Goal: Task Accomplishment & Management: Use online tool/utility

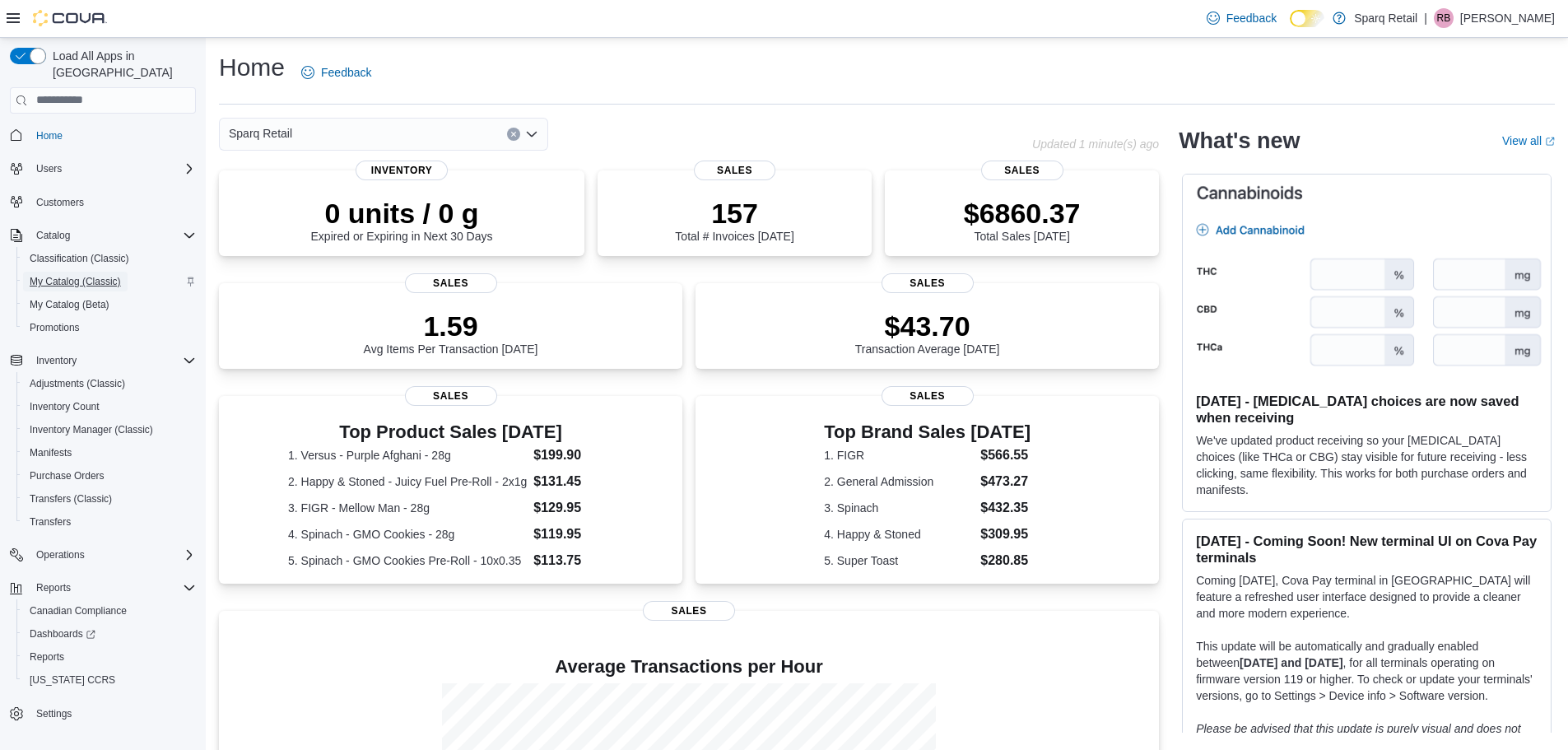
click at [56, 275] on span "My Catalog (Classic)" at bounding box center [75, 281] width 91 height 13
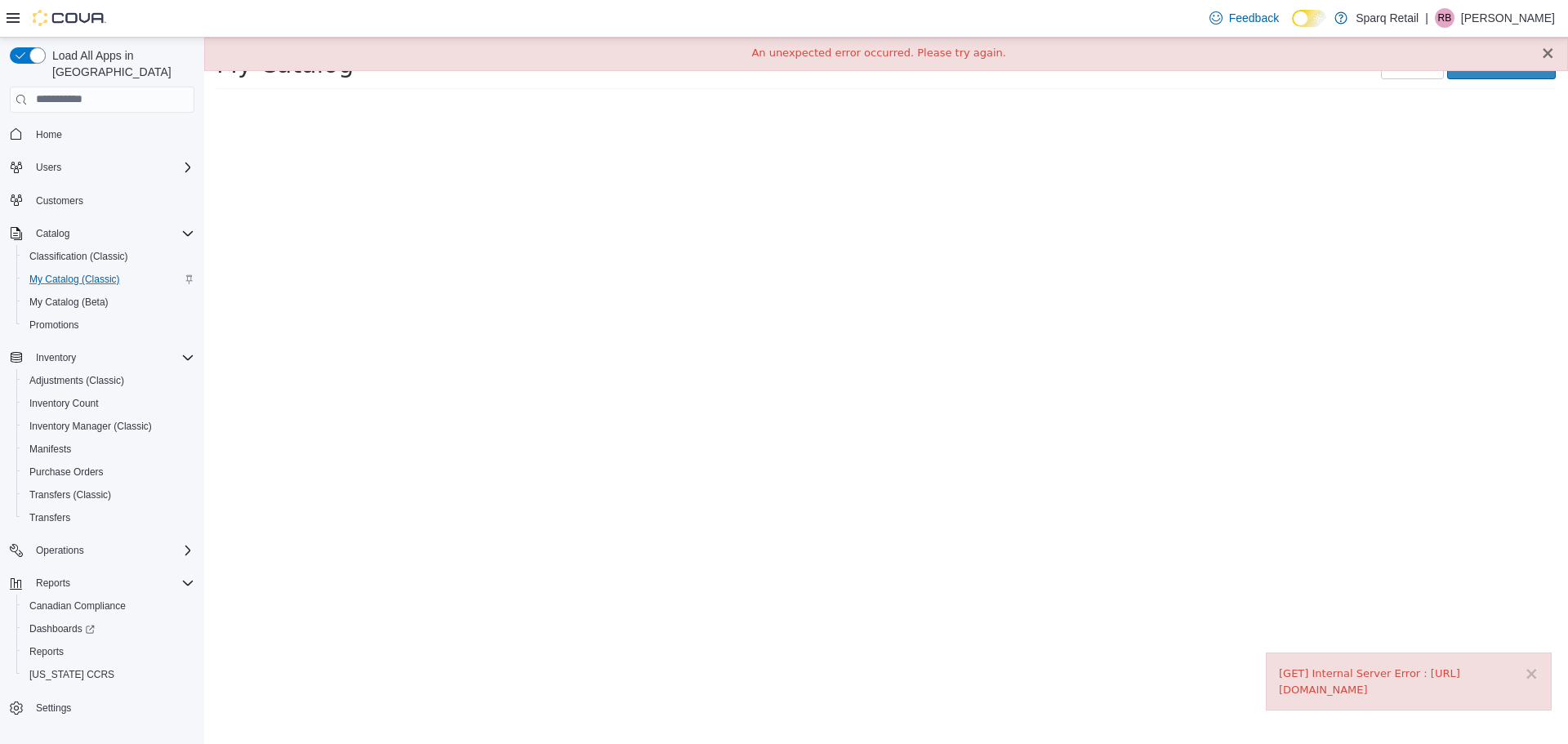
click at [1547, 59] on button "×" at bounding box center [1547, 53] width 15 height 17
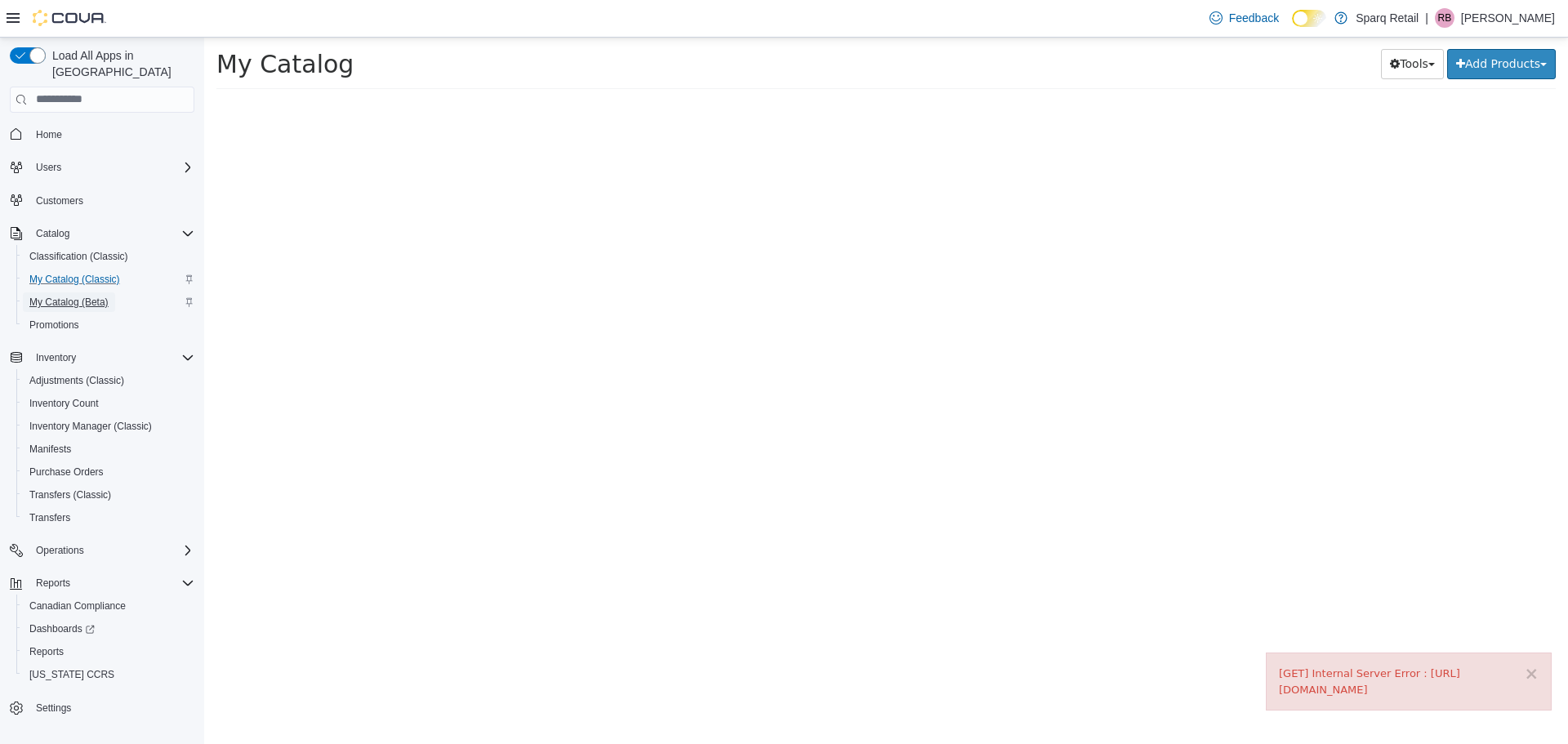
click at [76, 293] on span "My Catalog (Beta)" at bounding box center [69, 302] width 79 height 20
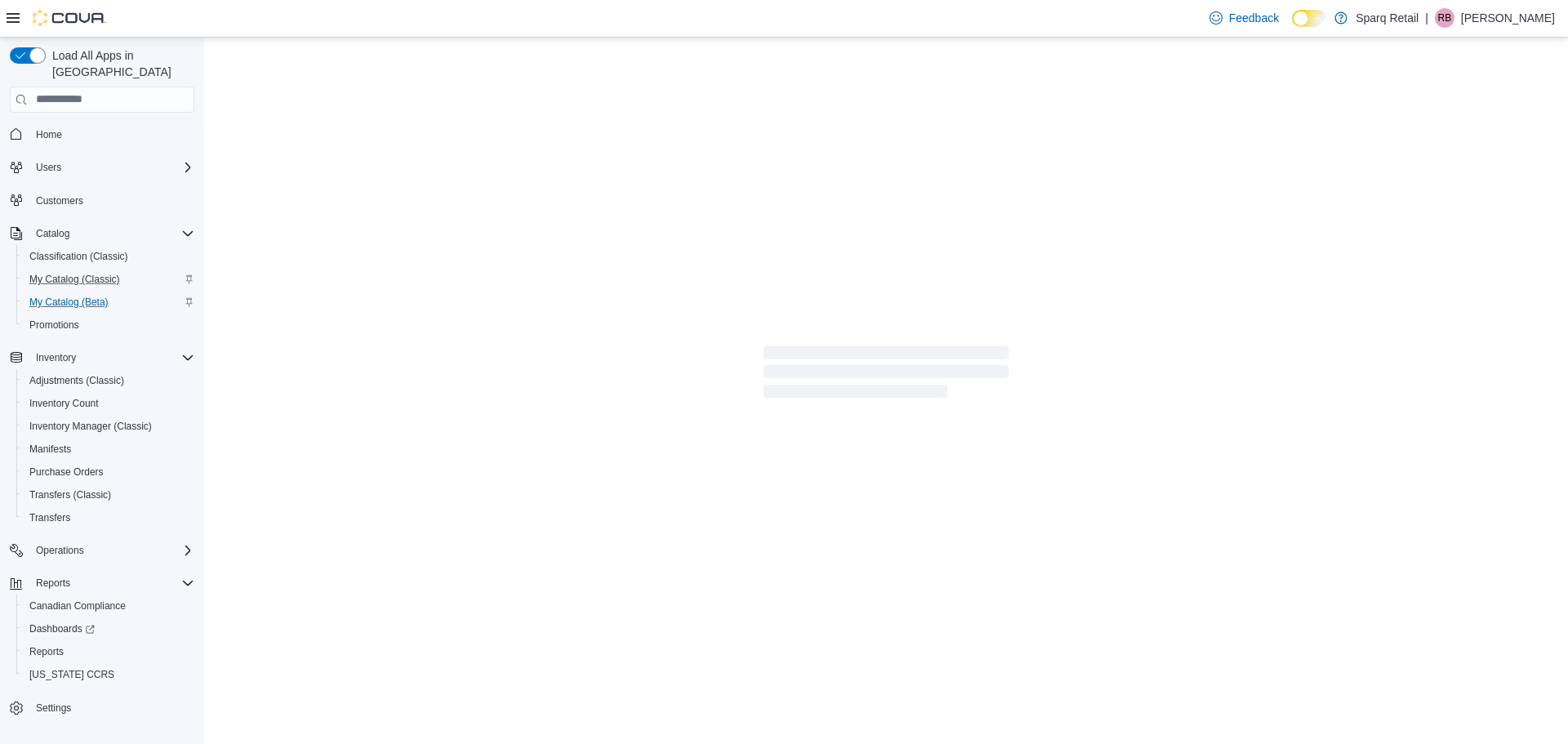
select select "**********"
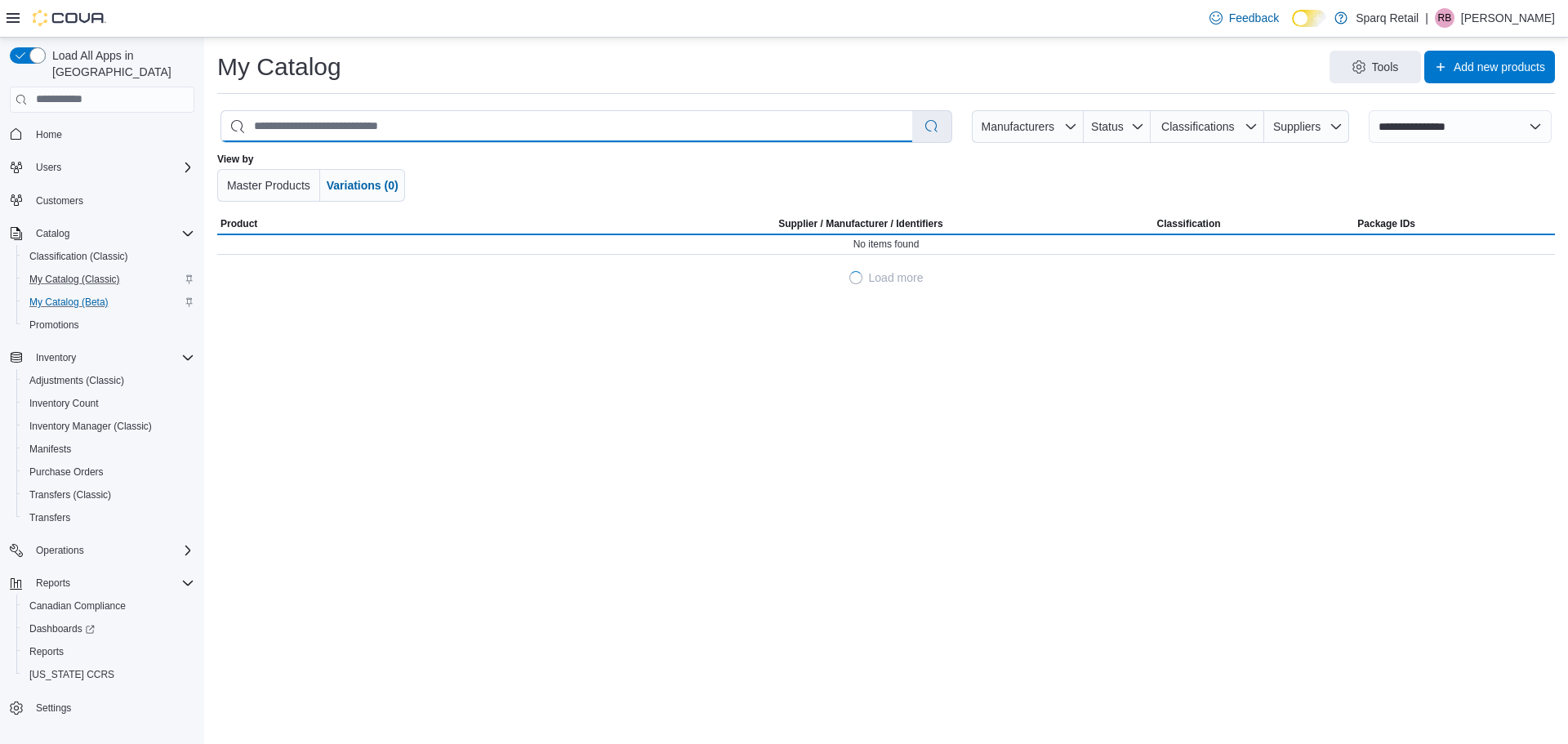
click at [423, 120] on input "search" at bounding box center [567, 127] width 691 height 31
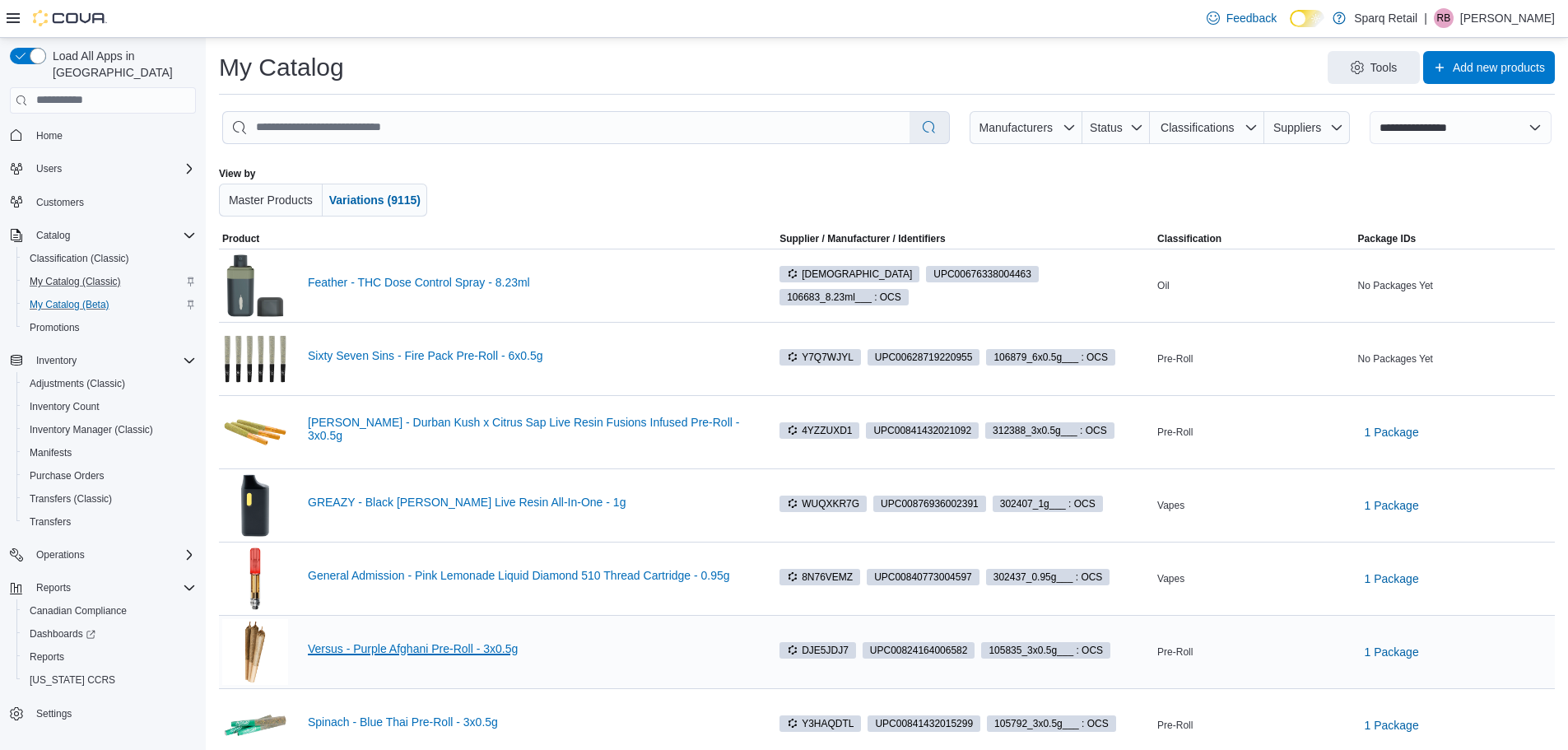
click at [344, 643] on link "Versus - Purple Afghani Pre-Roll - 3x0.5g" at bounding box center [528, 648] width 442 height 13
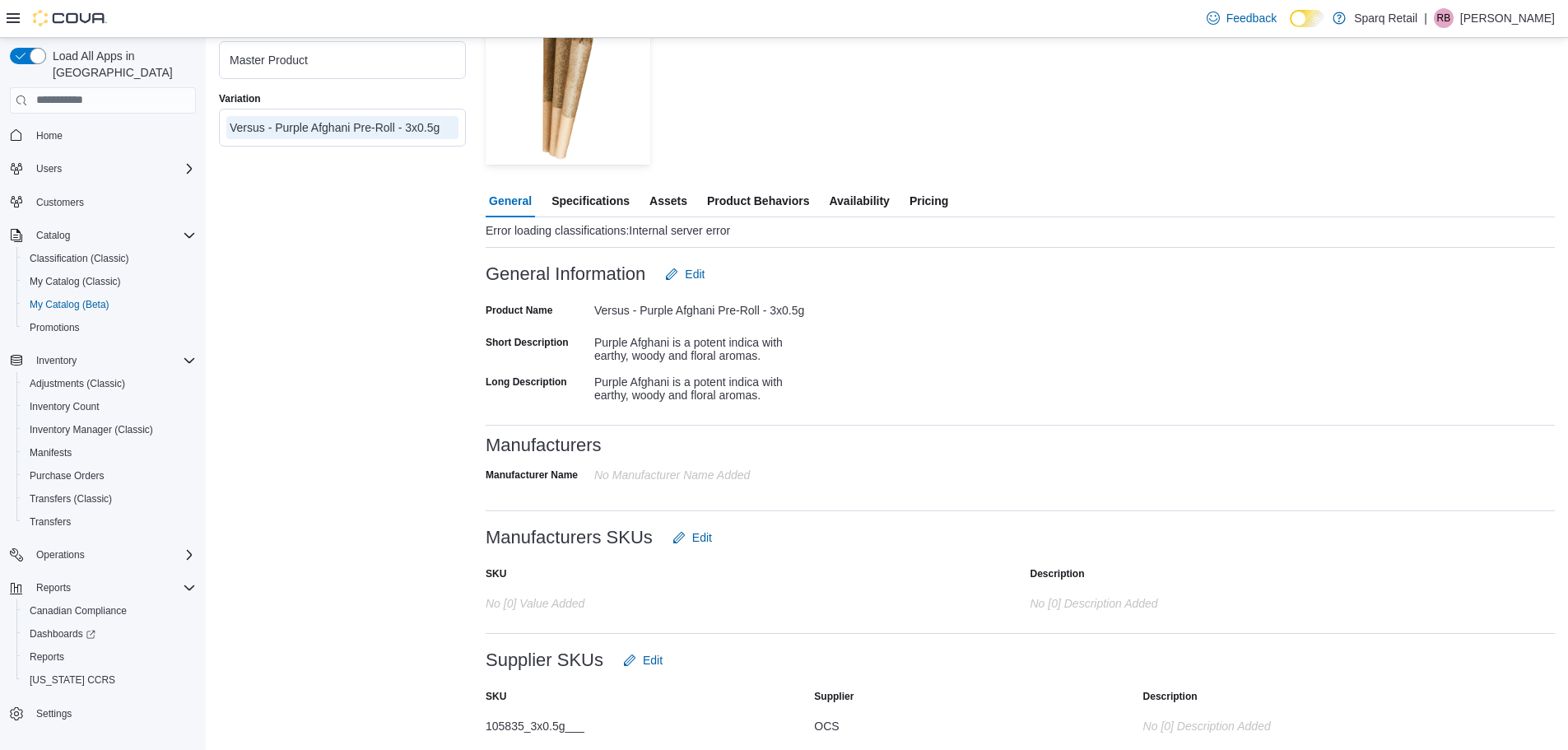
scroll to position [16, 0]
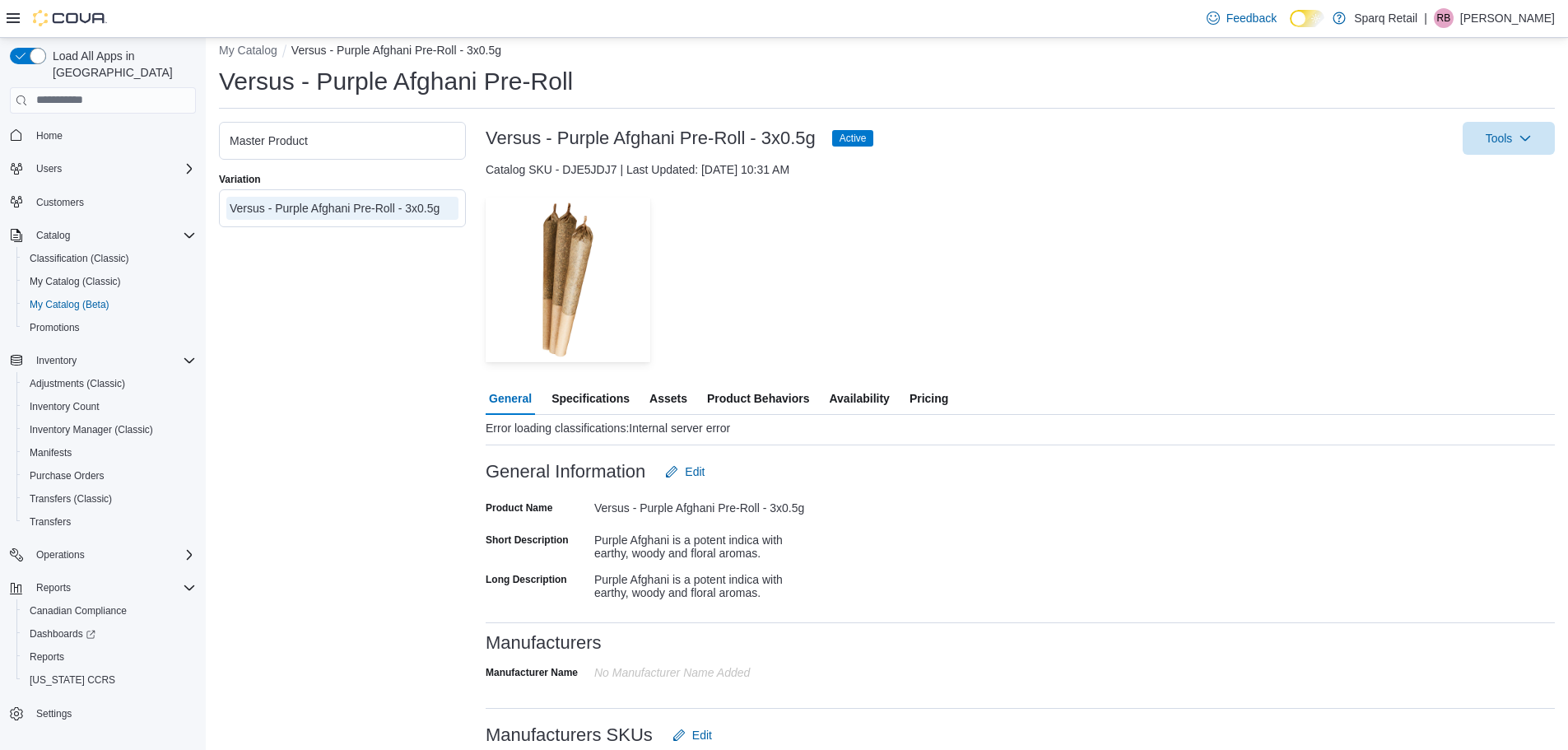
click at [575, 408] on span "Specifications" at bounding box center [591, 398] width 78 height 33
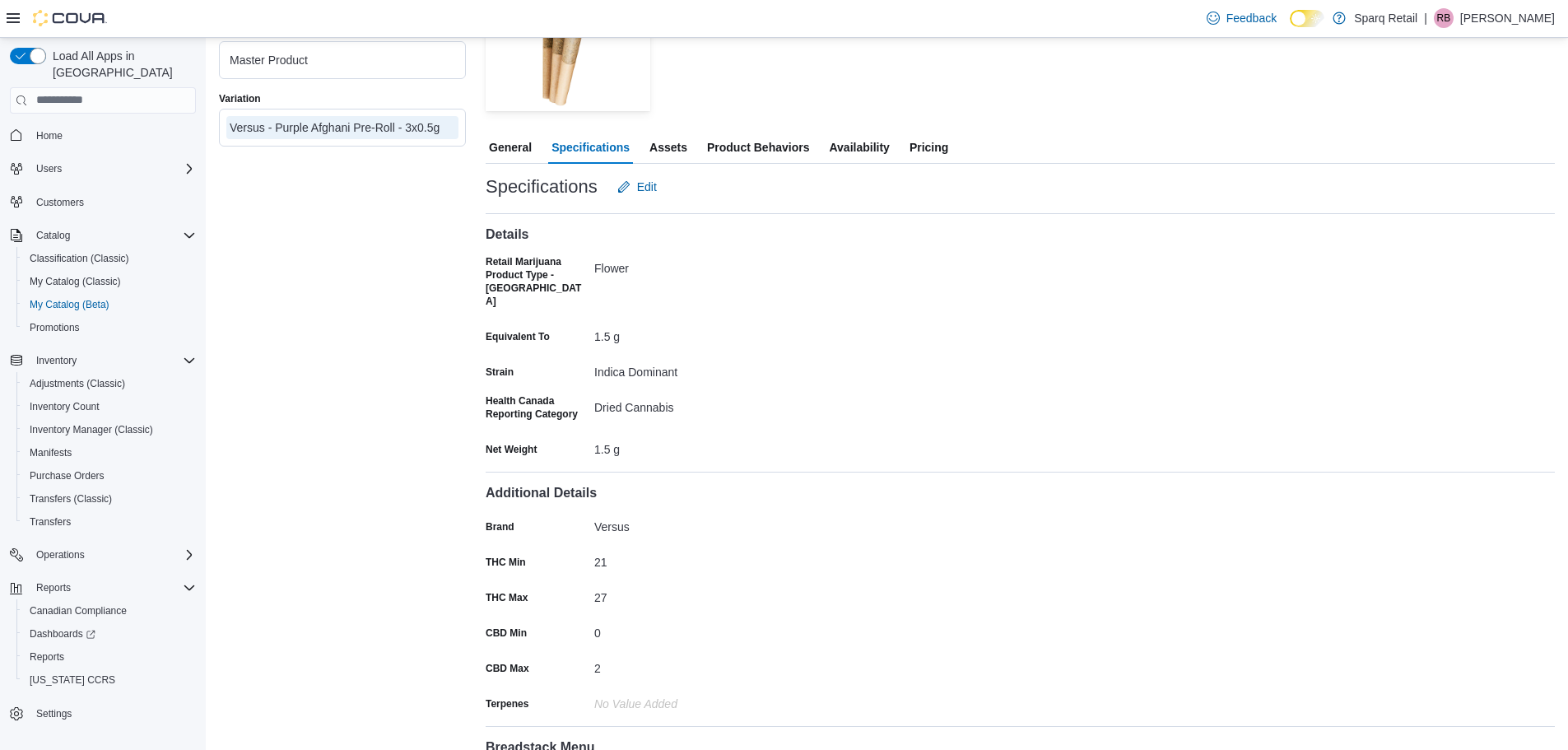
scroll to position [528, 0]
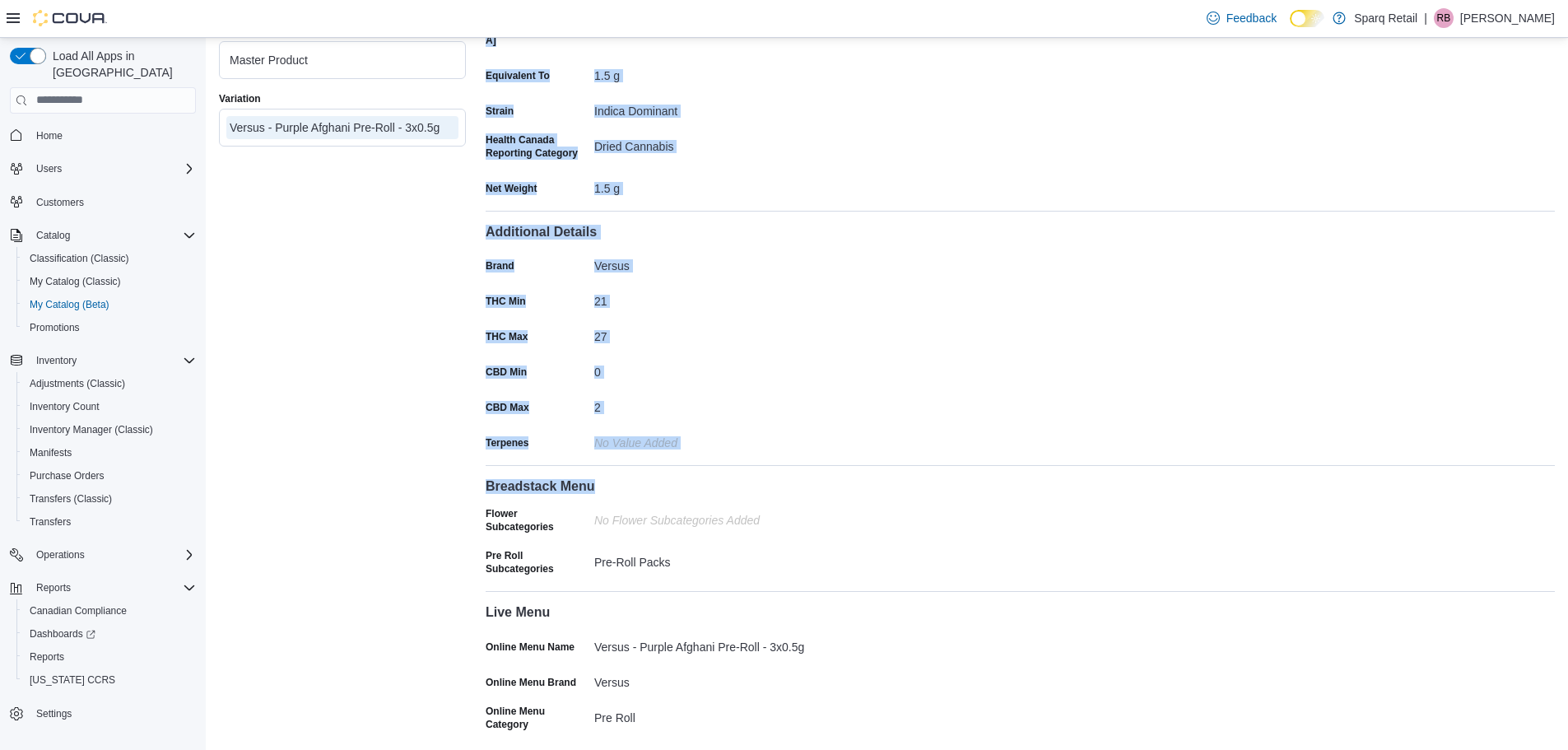
drag, startPoint x: 461, startPoint y: 464, endPoint x: 594, endPoint y: 490, distance: 135.5
click at [594, 490] on div "Master Product Variation Versus - Purple Afghani Pre-Roll - 3x0.5g Versus - Pur…" at bounding box center [887, 180] width 1336 height 1141
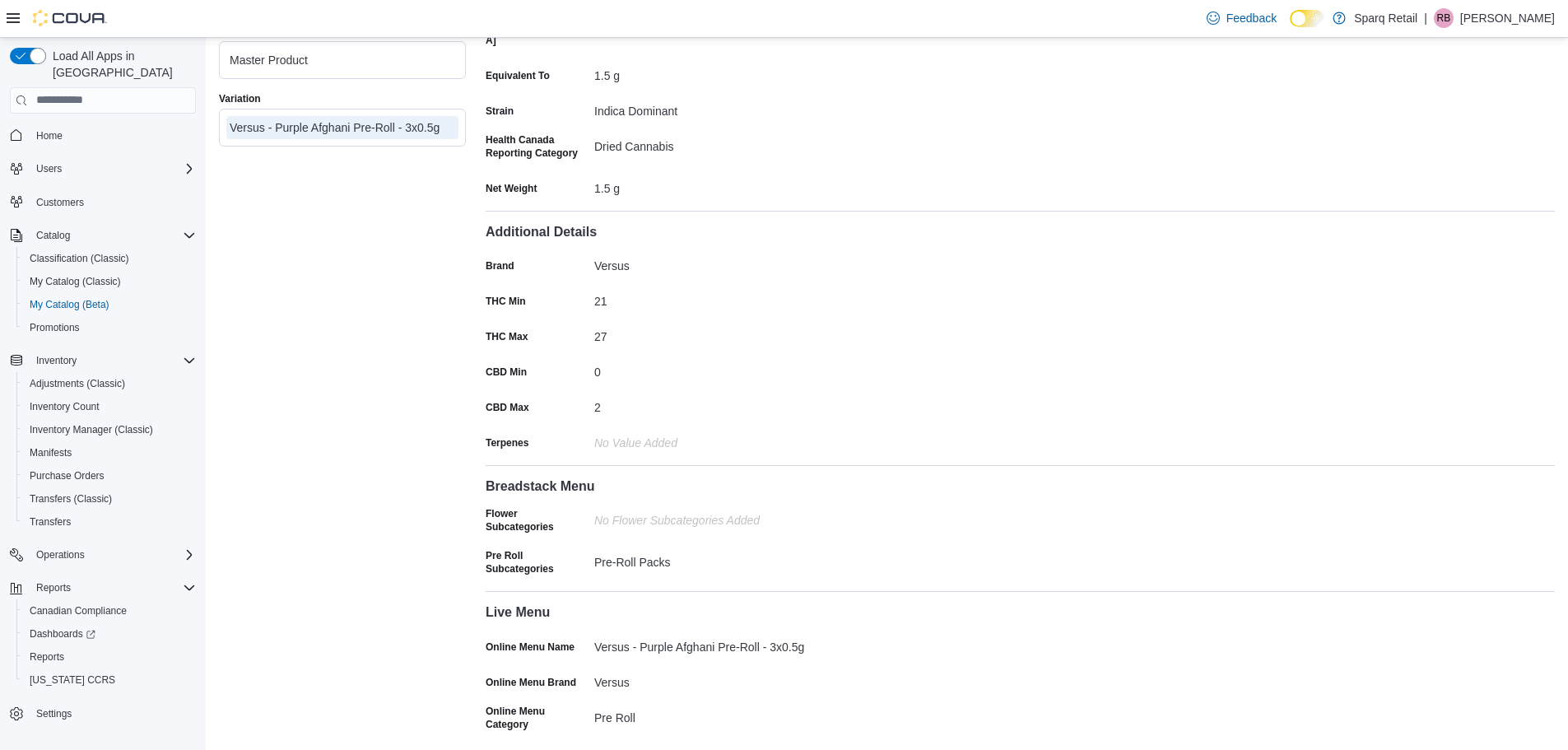
click at [740, 549] on div "Pre-Roll Packs" at bounding box center [705, 559] width 220 height 20
drag, startPoint x: 725, startPoint y: 562, endPoint x: 482, endPoint y: 510, distance: 248.5
click at [482, 510] on div "Master Product Variation Versus - Purple Afghani Pre-Roll - 3x0.5g Versus - Pur…" at bounding box center [887, 180] width 1336 height 1141
click at [430, 503] on div "Master Product Variation Versus - Purple Afghani Pre-Roll - 3x0.5g" at bounding box center [342, 180] width 247 height 1141
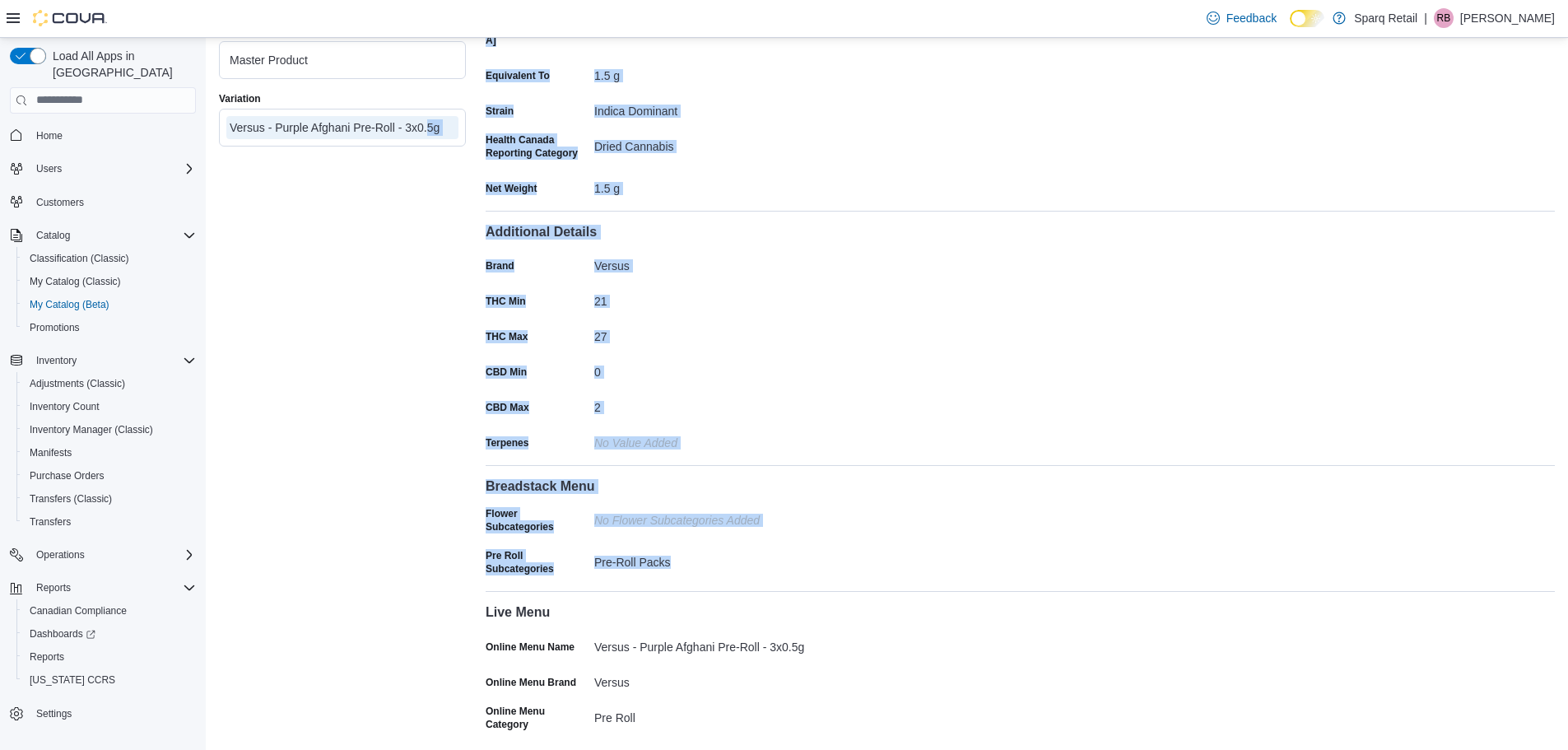
drag, startPoint x: 715, startPoint y: 569, endPoint x: 428, endPoint y: 510, distance: 293.0
click at [428, 510] on div "Master Product Variation Versus - Purple Afghani Pre-Roll - 3x0.5g Versus - Pur…" at bounding box center [887, 180] width 1336 height 1141
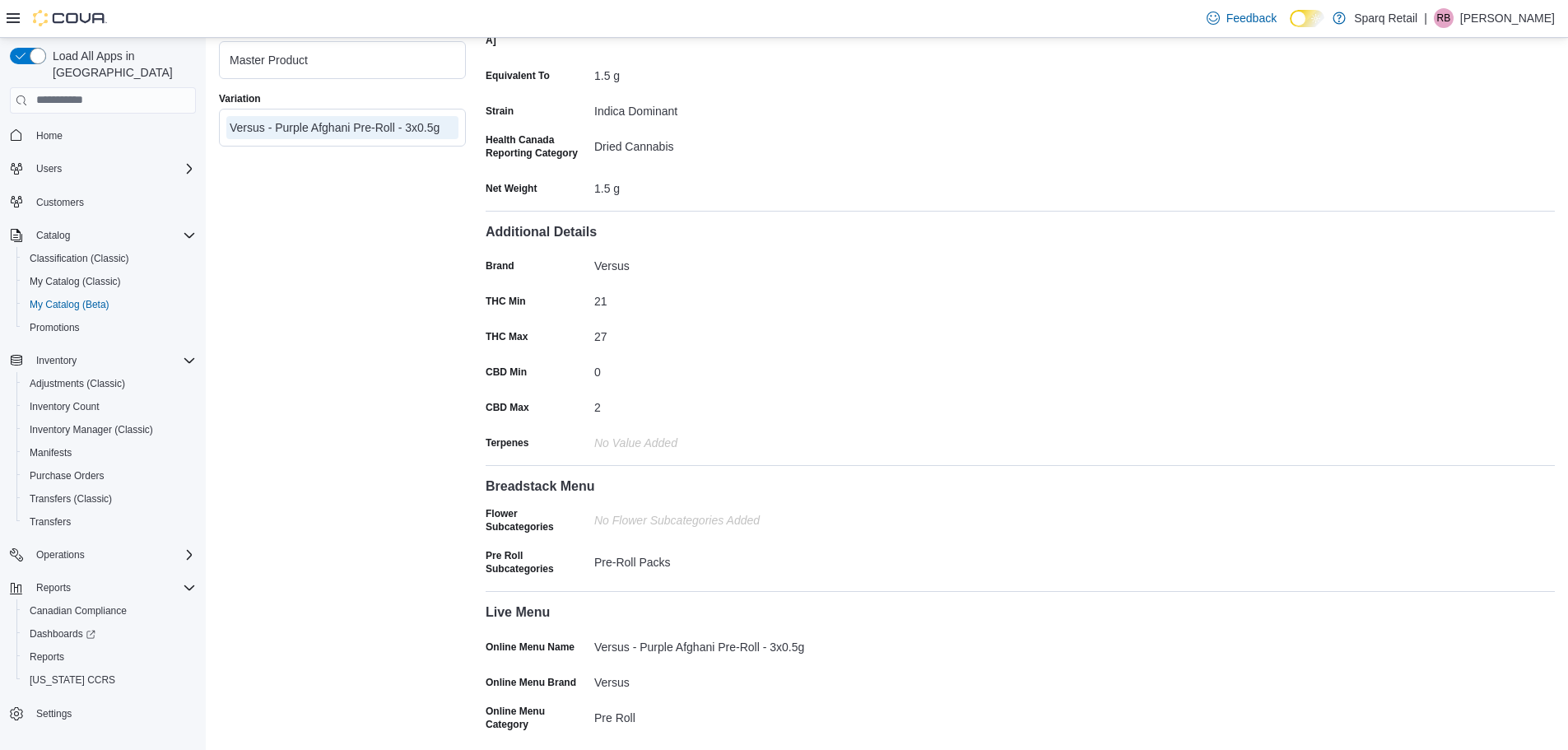
click at [423, 497] on div "Master Product Variation Versus - Purple Afghani Pre-Roll - 3x0.5g" at bounding box center [342, 180] width 247 height 1141
